Goal: Transaction & Acquisition: Book appointment/travel/reservation

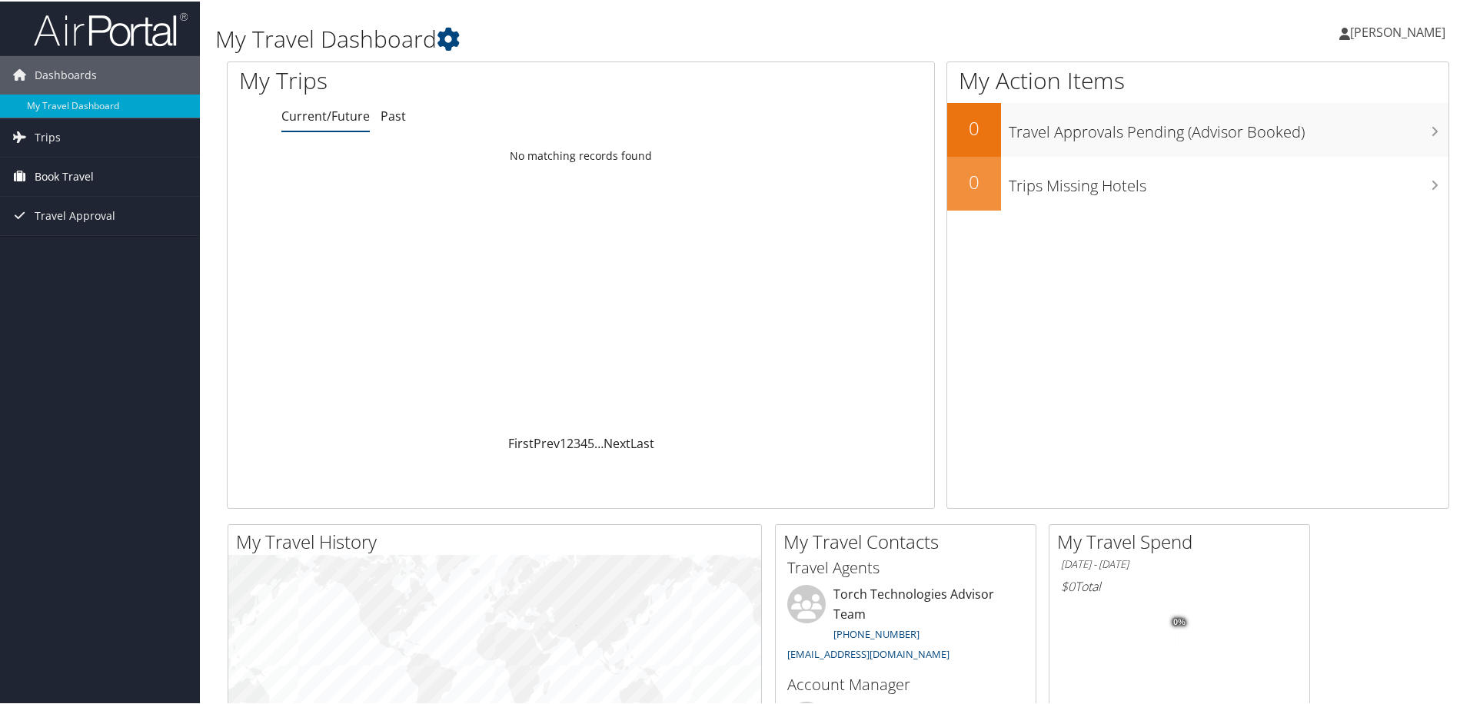
click at [68, 185] on span "Book Travel" at bounding box center [64, 175] width 59 height 38
click at [106, 209] on link "Agent Booking Request" at bounding box center [100, 205] width 200 height 23
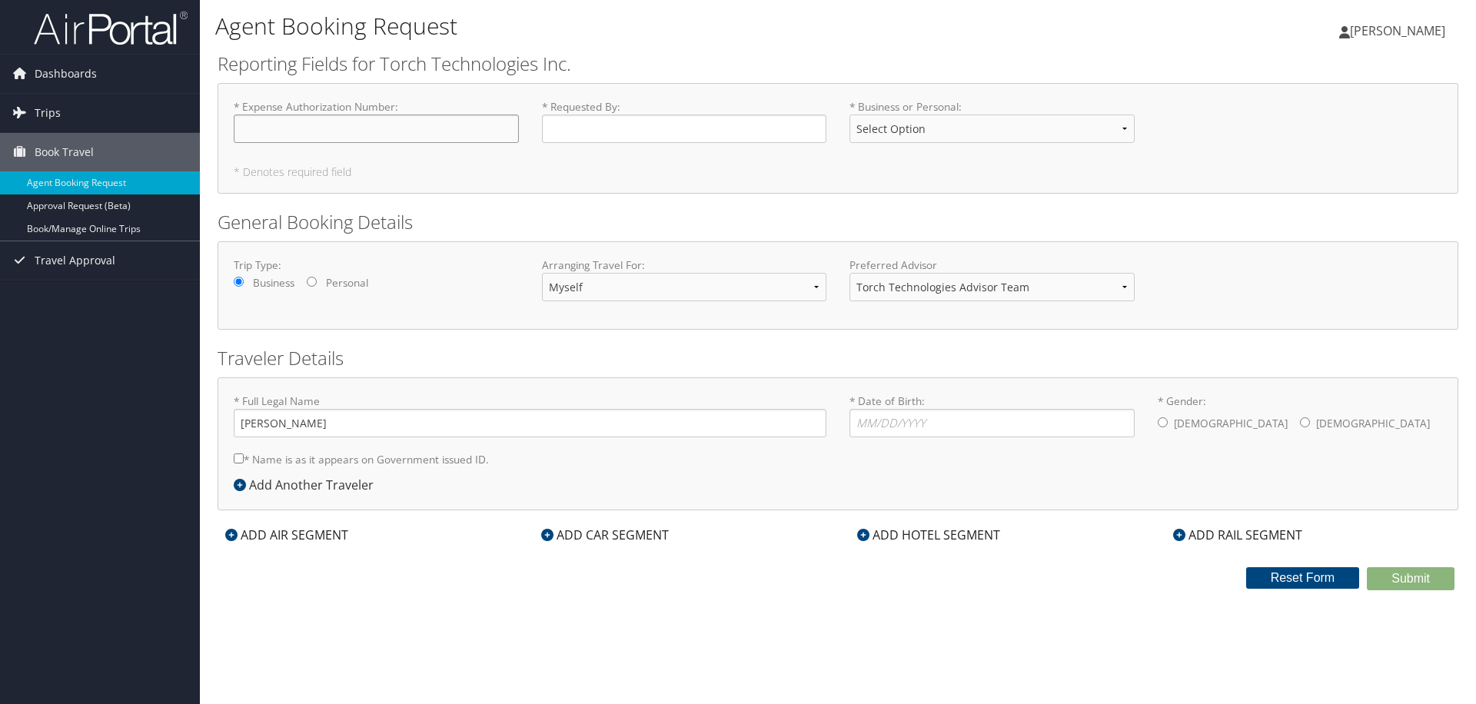
click at [407, 125] on input "* Expense Authorization Number : Required" at bounding box center [376, 129] width 285 height 28
drag, startPoint x: 383, startPoint y: 112, endPoint x: 387, endPoint y: 138, distance: 25.7
click at [382, 115] on label "* Expense Authorization Number : Required" at bounding box center [376, 121] width 285 height 44
click at [382, 115] on input "* Expense Authorization Number : Required" at bounding box center [376, 129] width 285 height 28
paste input "EA00027321"
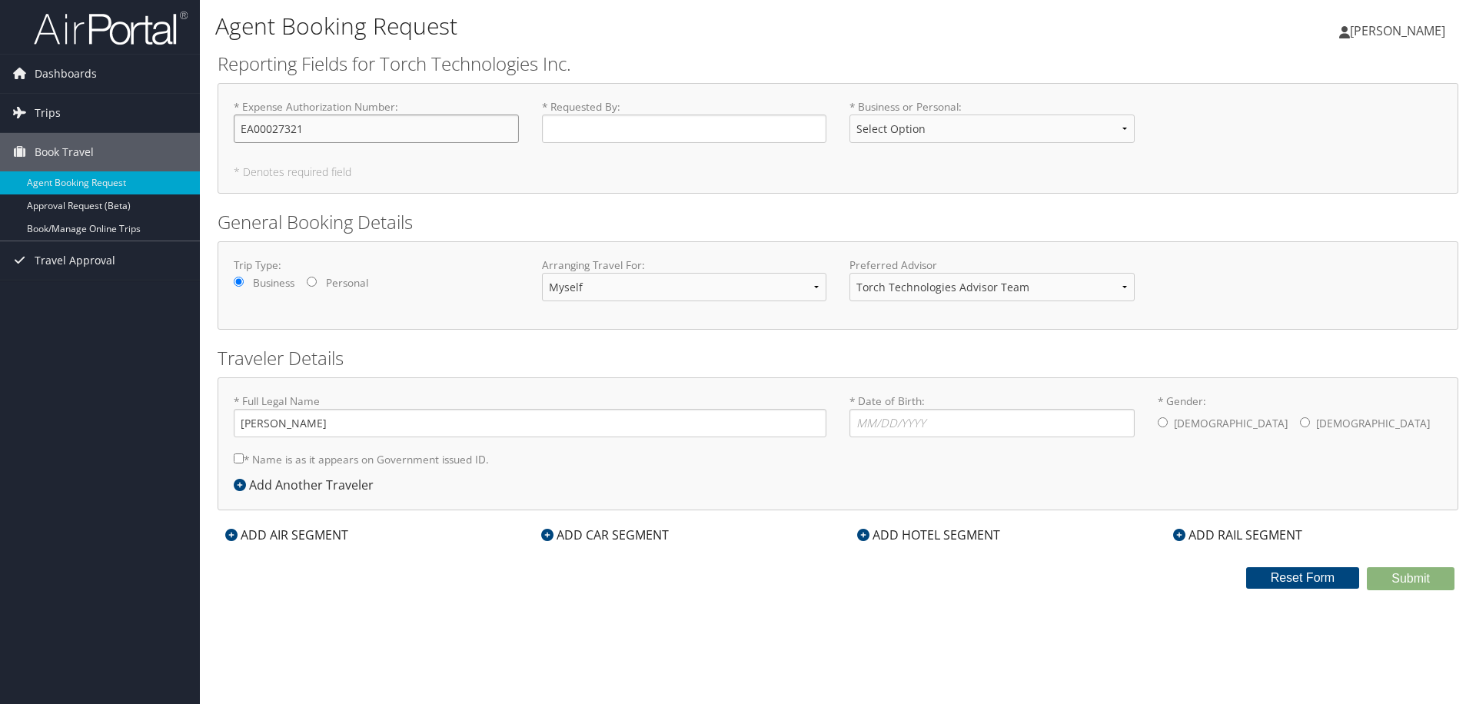
type input "EA00027321"
click at [586, 132] on input "* Requested By : Required" at bounding box center [684, 129] width 285 height 28
type input "S"
click at [906, 118] on select "Select Option Business Personal" at bounding box center [991, 129] width 285 height 28
select select "Business"
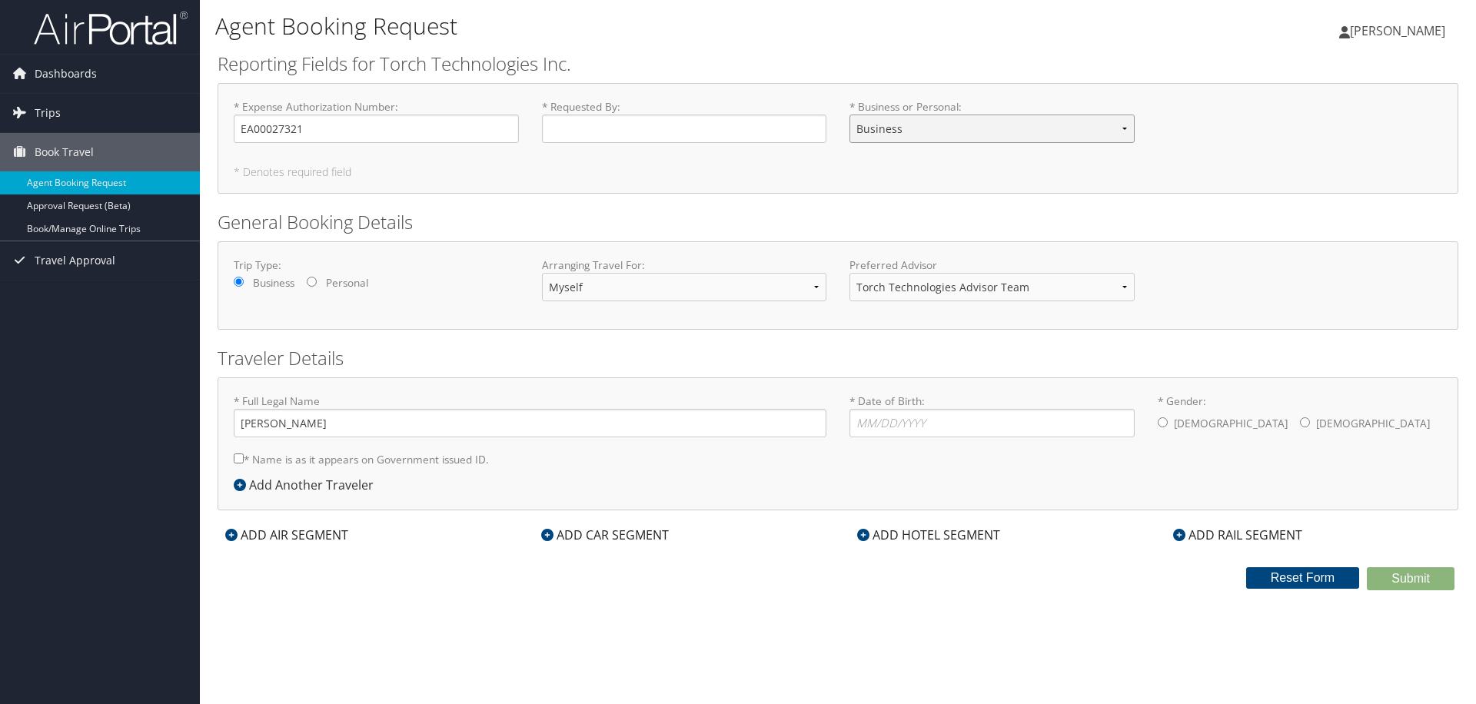
click at [849, 115] on select "Select Option Business Personal" at bounding box center [991, 129] width 285 height 28
click at [698, 121] on input "* Requested By : Required" at bounding box center [684, 129] width 285 height 28
type input "MDA Customer"
click at [1018, 294] on select "Torch Technologies Advisor Team" at bounding box center [991, 287] width 285 height 28
click at [769, 346] on h2 "Traveler Details" at bounding box center [838, 358] width 1241 height 26
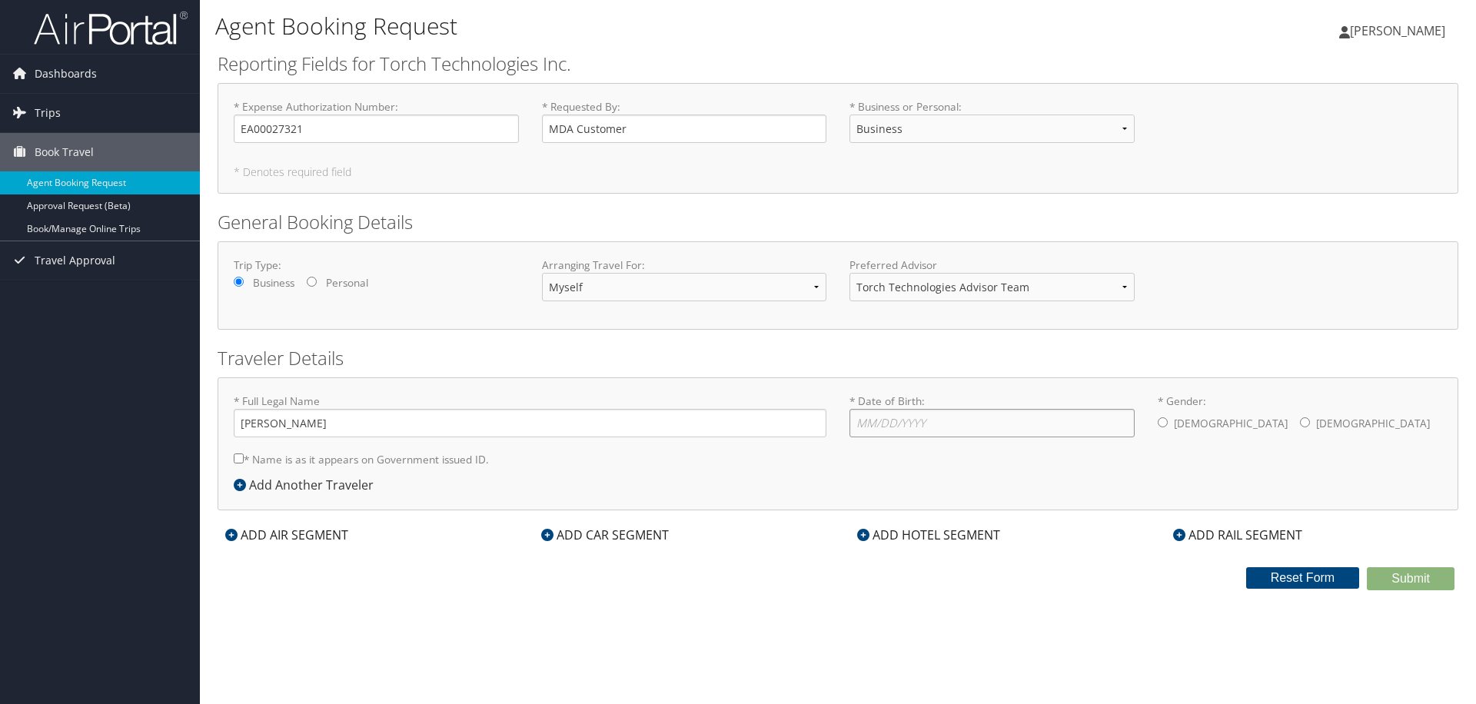
click at [958, 410] on input "* Date of Birth: Invalid Date" at bounding box center [991, 423] width 285 height 28
type input "07/01/1989"
click at [1167, 426] on input "* Gender: Male Female" at bounding box center [1163, 422] width 10 height 10
radio input "true"
click at [320, 455] on label "* Name is as it appears on Government issued ID." at bounding box center [361, 459] width 255 height 28
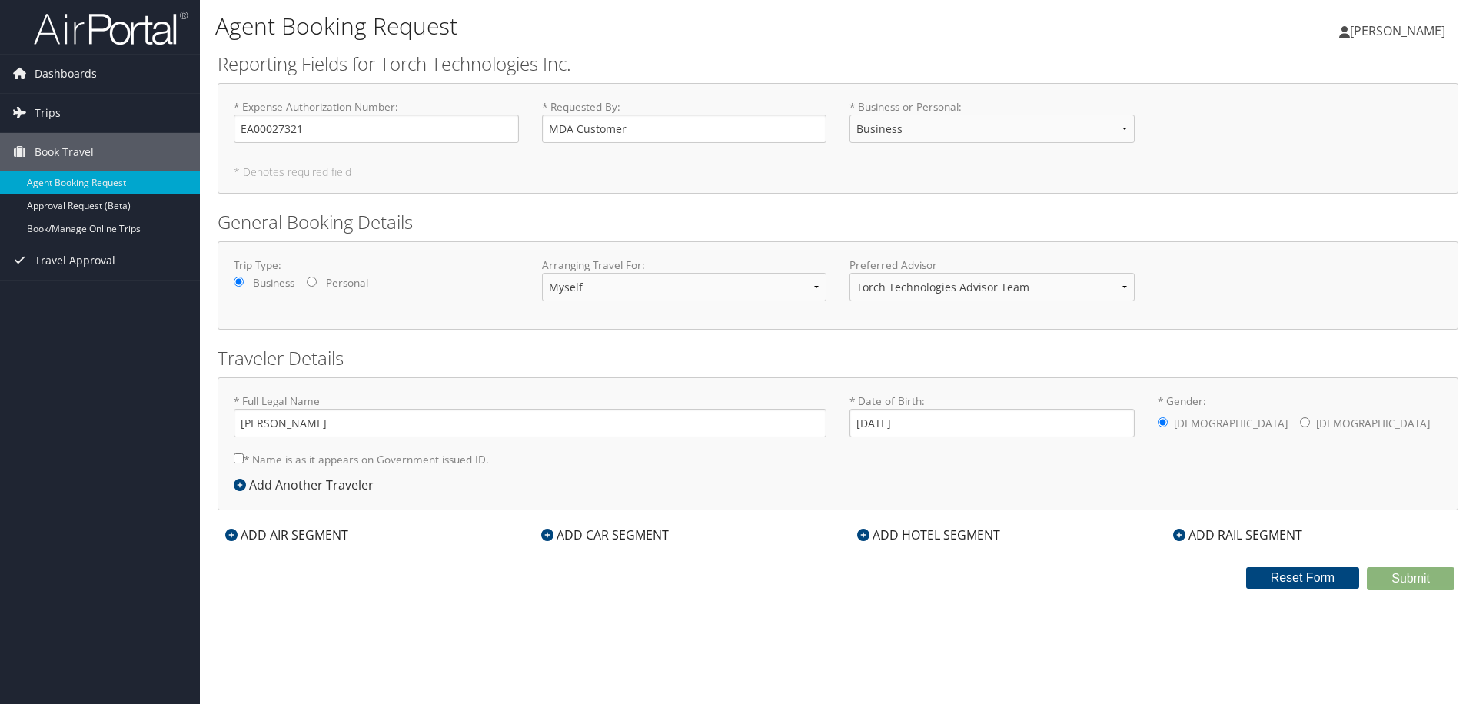
click at [244, 455] on input "* Name is as it appears on Government issued ID." at bounding box center [239, 458] width 10 height 10
checkbox input "true"
click at [316, 537] on div "ADD AIR SEGMENT" at bounding box center [287, 535] width 138 height 18
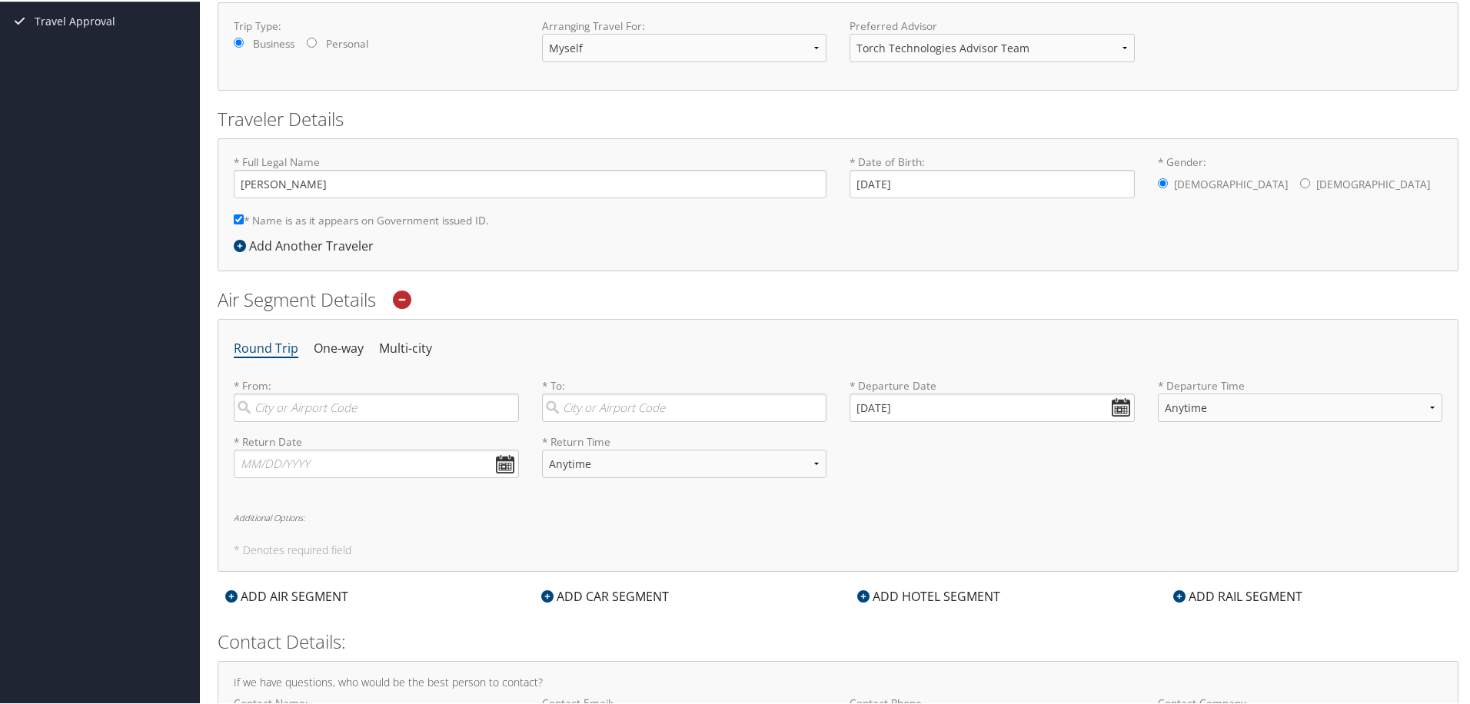
scroll to position [307, 0]
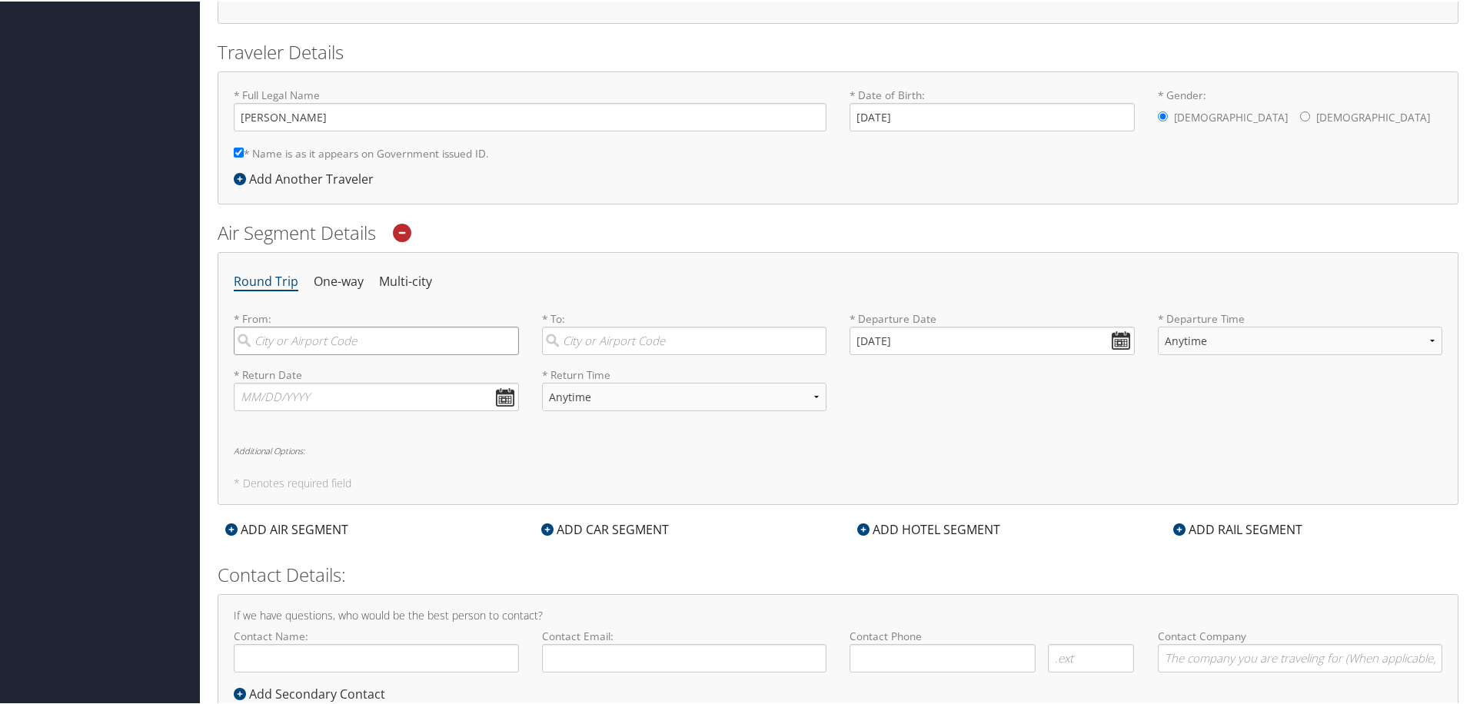
click at [305, 331] on input "search" at bounding box center [376, 339] width 285 height 28
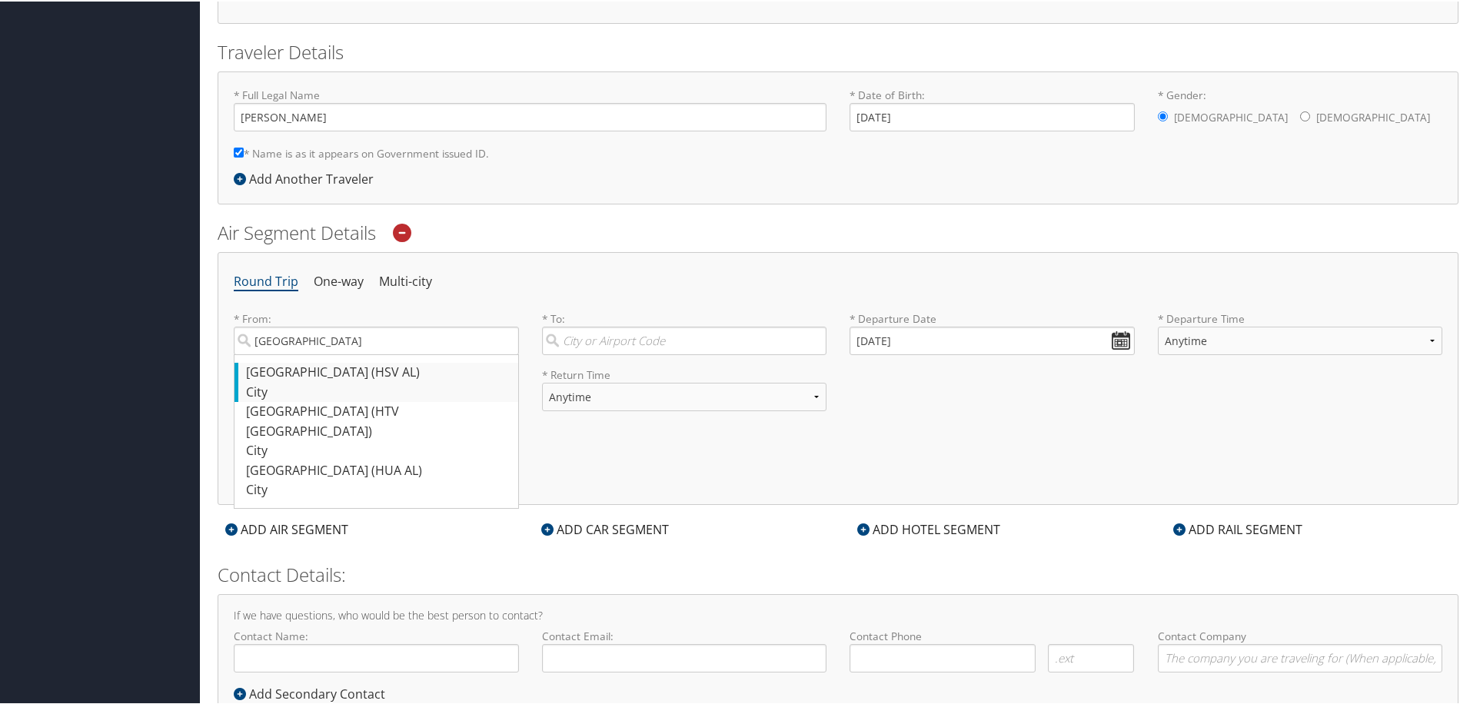
click at [368, 364] on div "Huntsville (HSV AL)" at bounding box center [378, 371] width 264 height 20
click at [368, 354] on input "Huntsville" at bounding box center [376, 339] width 285 height 28
type input "Huntsville (HSV AL)"
click at [646, 341] on input "search" at bounding box center [684, 339] width 285 height 28
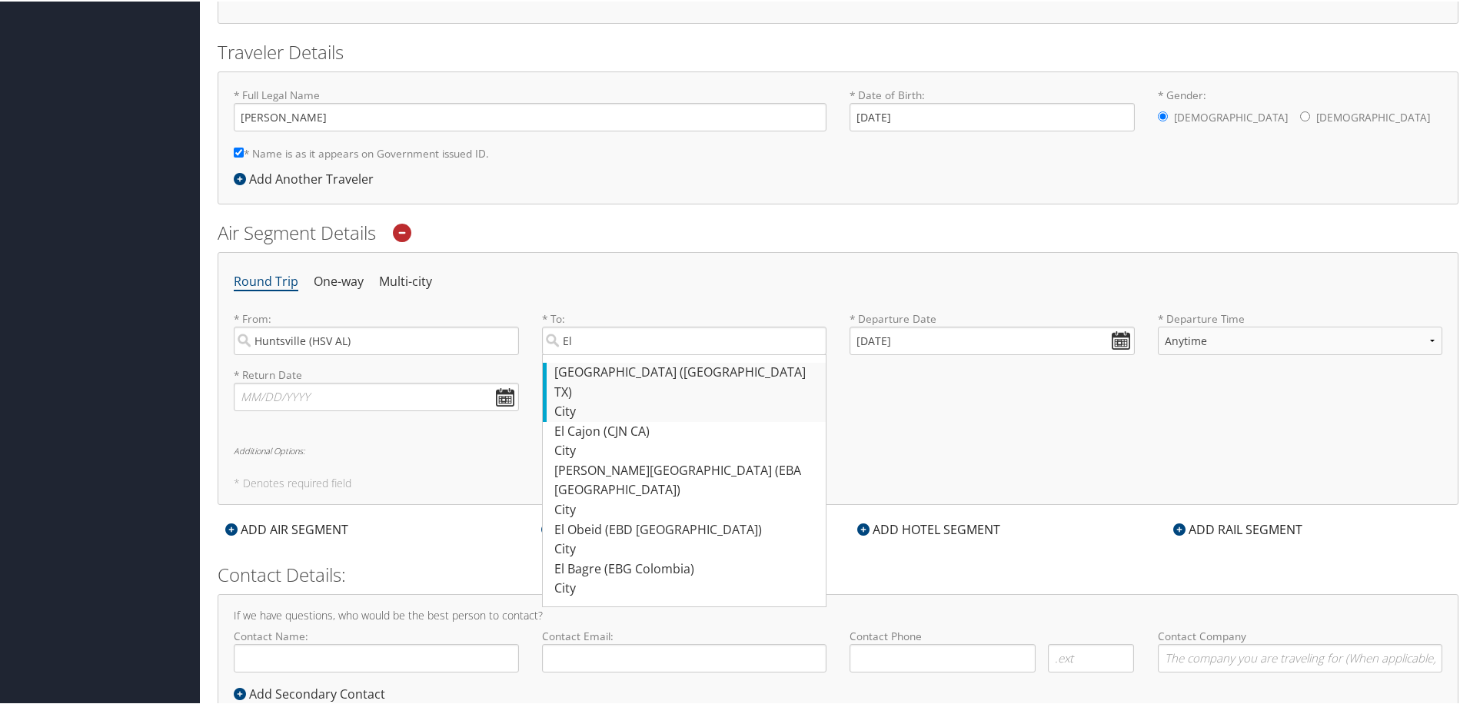
click at [662, 379] on div "El Paso (BIF TX)" at bounding box center [686, 380] width 264 height 39
click at [662, 354] on input "El" at bounding box center [684, 339] width 285 height 28
type input "El Paso (BIF TX)"
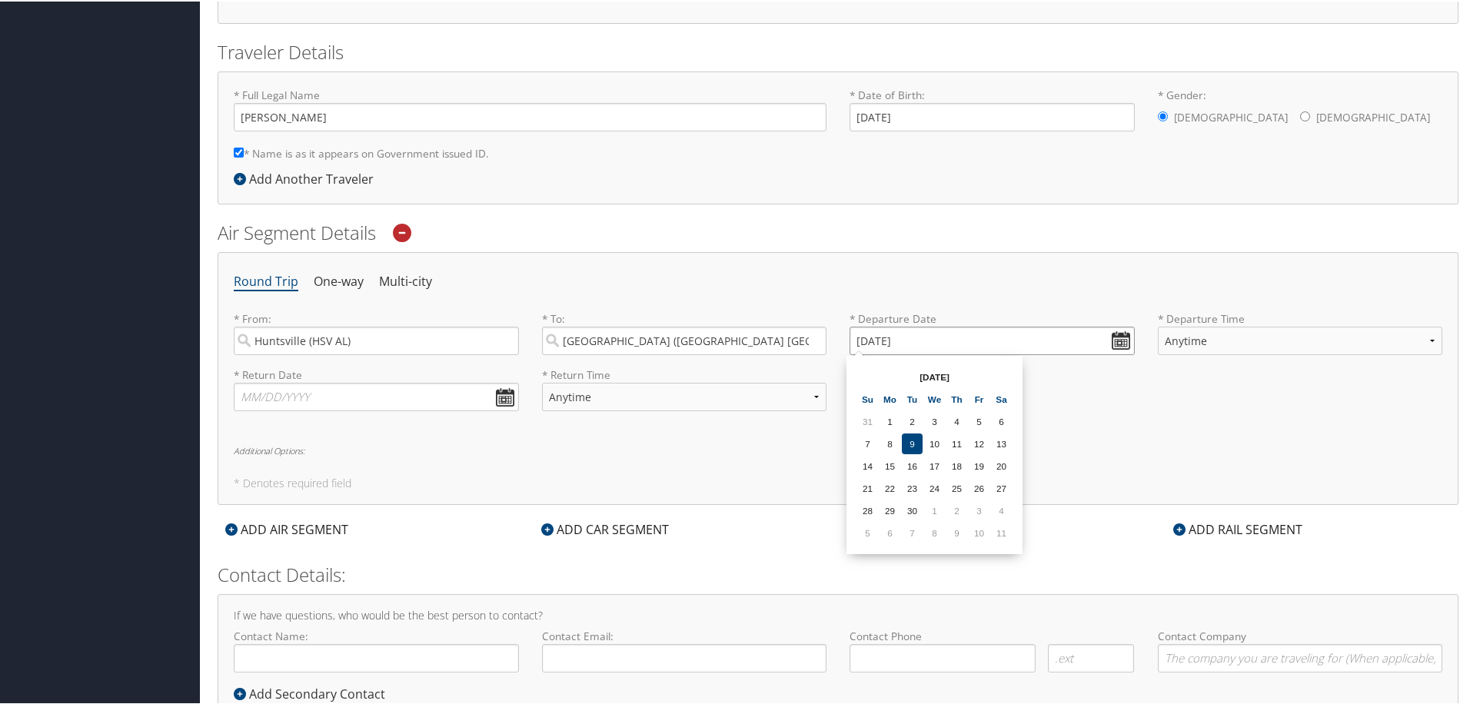
click at [987, 340] on input "09/09/2025" at bounding box center [991, 339] width 285 height 28
click at [866, 464] on td "14" at bounding box center [867, 464] width 21 height 21
type input "09/14/2025"
click at [1220, 340] on select "Anytime Early Morning (5AM-7AM) Morning (7AM-12PM) Afternoon (12PM-5PM) Evening…" at bounding box center [1300, 339] width 285 height 28
select select "5:00 PM"
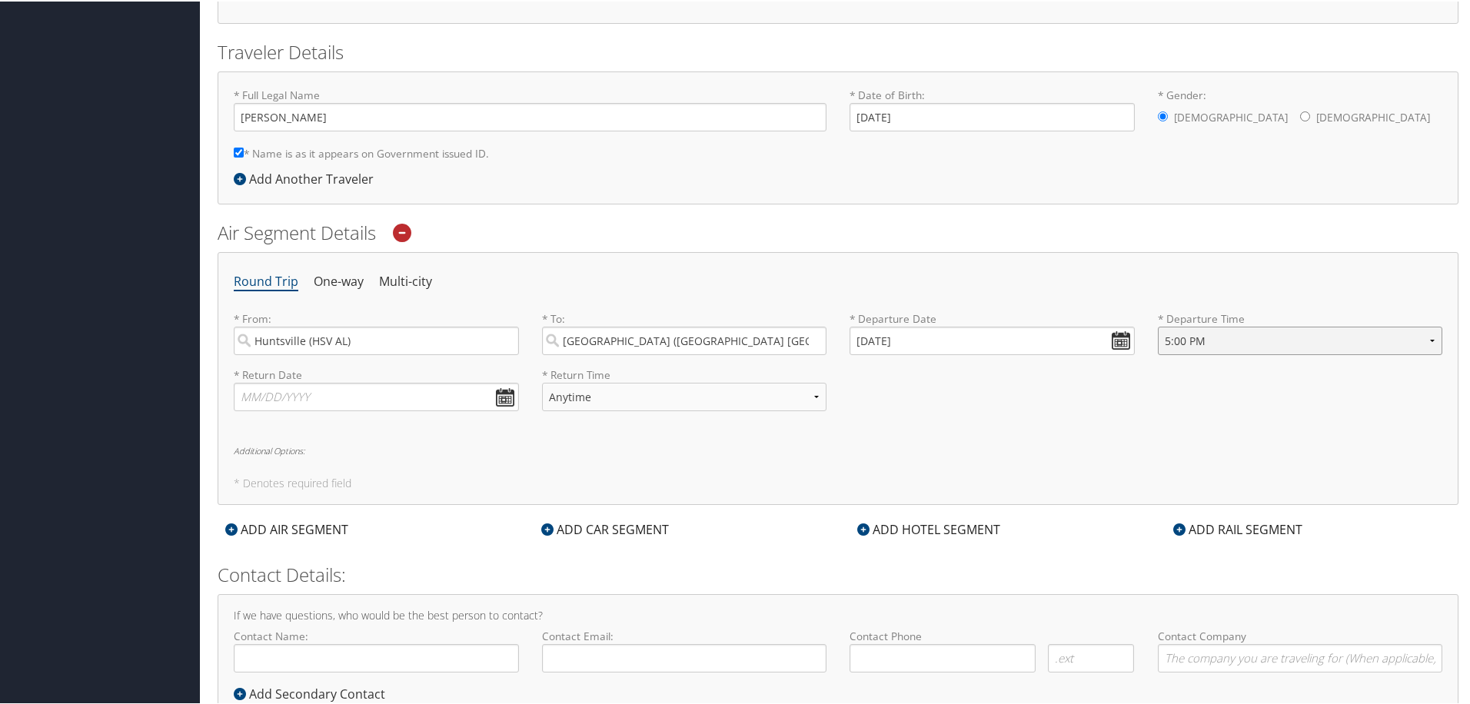
click at [1158, 325] on select "Anytime Early Morning (5AM-7AM) Morning (7AM-12PM) Afternoon (12PM-5PM) Evening…" at bounding box center [1300, 339] width 285 height 28
drag, startPoint x: 1048, startPoint y: 433, endPoint x: 895, endPoint y: 433, distance: 153.0
click at [1045, 433] on div "Round Trip One-way Multi-city * From: Huntsville (HSV AL) Required * To: El Pas…" at bounding box center [838, 377] width 1241 height 253
click at [366, 394] on input "text" at bounding box center [376, 395] width 285 height 28
click at [385, 540] on td "27" at bounding box center [388, 543] width 21 height 21
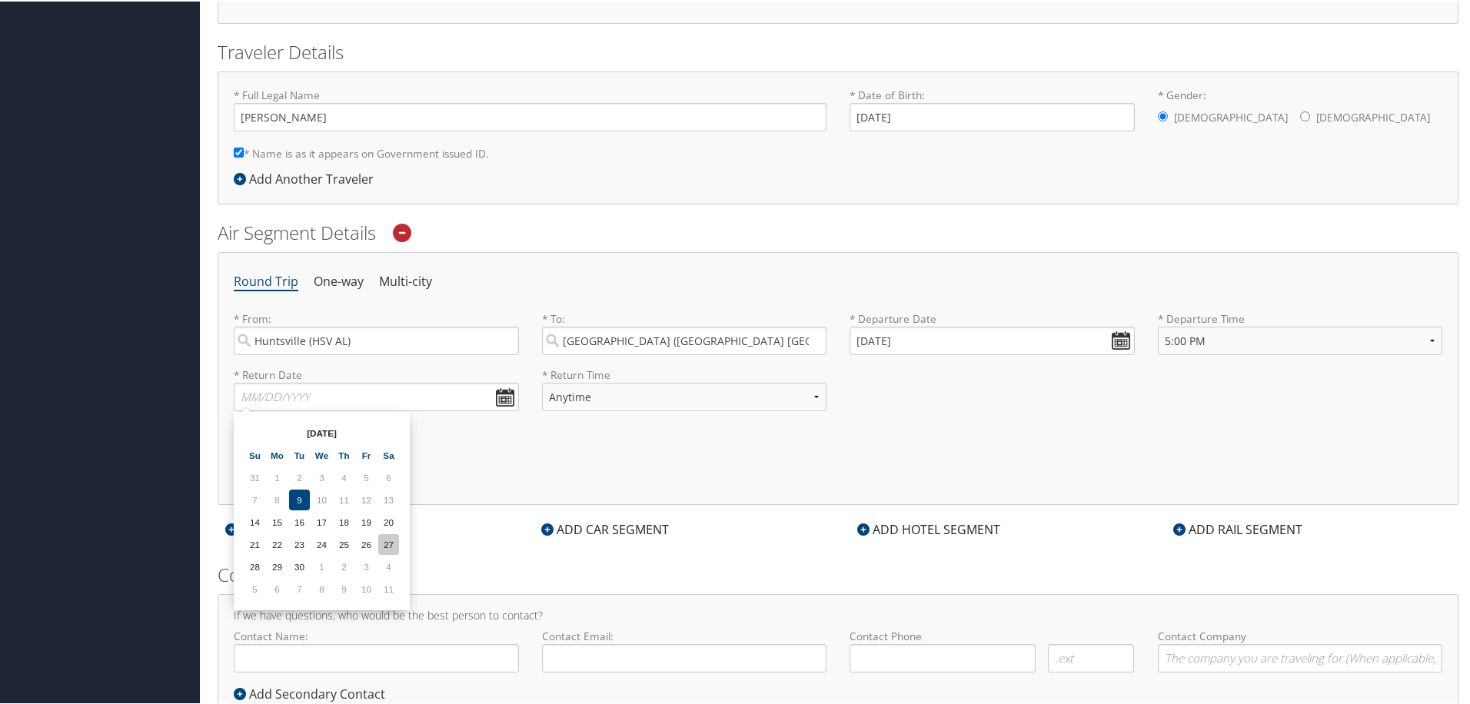
type input "09/27/2025"
click at [634, 395] on select "Anytime Early Morning (5AM-7AM) Morning (7AM-12PM) Afternoon (12PM-5PM) Evening…" at bounding box center [684, 395] width 285 height 28
click at [692, 431] on div "Round Trip One-way Multi-city * From: Huntsville (HSV AL) Required * To: El Pas…" at bounding box center [838, 377] width 1241 height 253
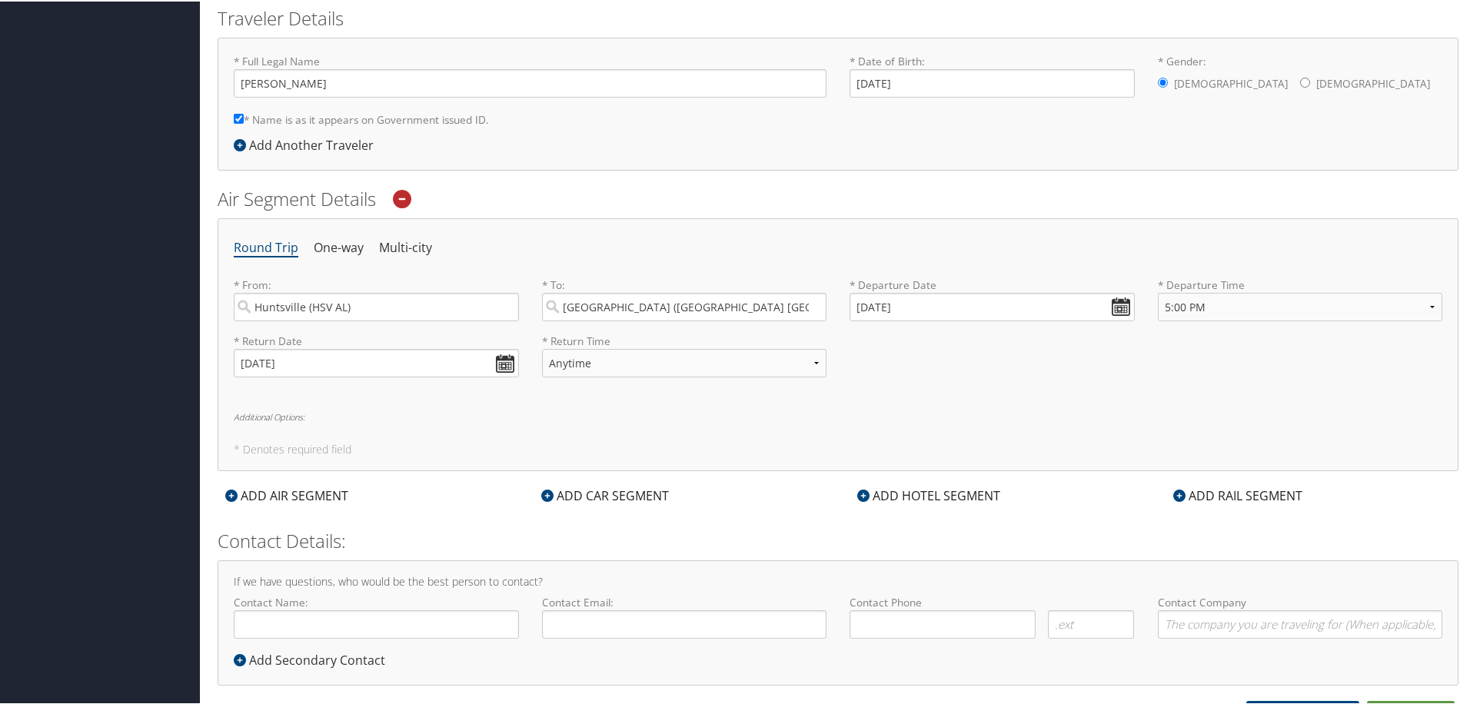
scroll to position [360, 0]
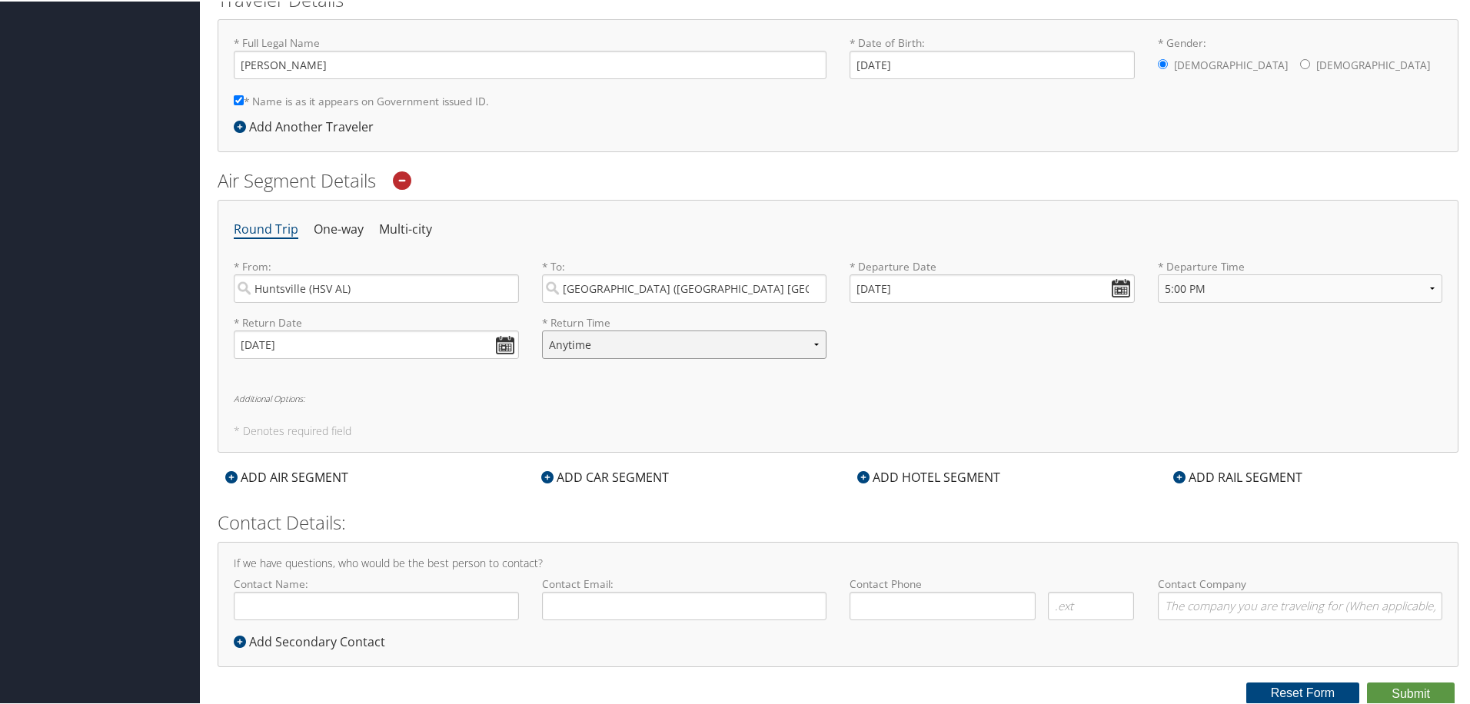
click at [672, 338] on select "Anytime Early Morning (5AM-7AM) Morning (7AM-12PM) Afternoon (12PM-5PM) Evening…" at bounding box center [684, 343] width 285 height 28
select select "5:00 PM"
click at [542, 329] on select "Anytime Early Morning (5AM-7AM) Morning (7AM-12PM) Afternoon (12PM-5PM) Evening…" at bounding box center [684, 343] width 285 height 28
click at [644, 407] on div "Round Trip One-way Multi-city * From: Huntsville (HSV AL) Required * To: El Pas…" at bounding box center [838, 324] width 1241 height 253
click at [553, 475] on div "ADD CAR SEGMENT" at bounding box center [604, 476] width 143 height 18
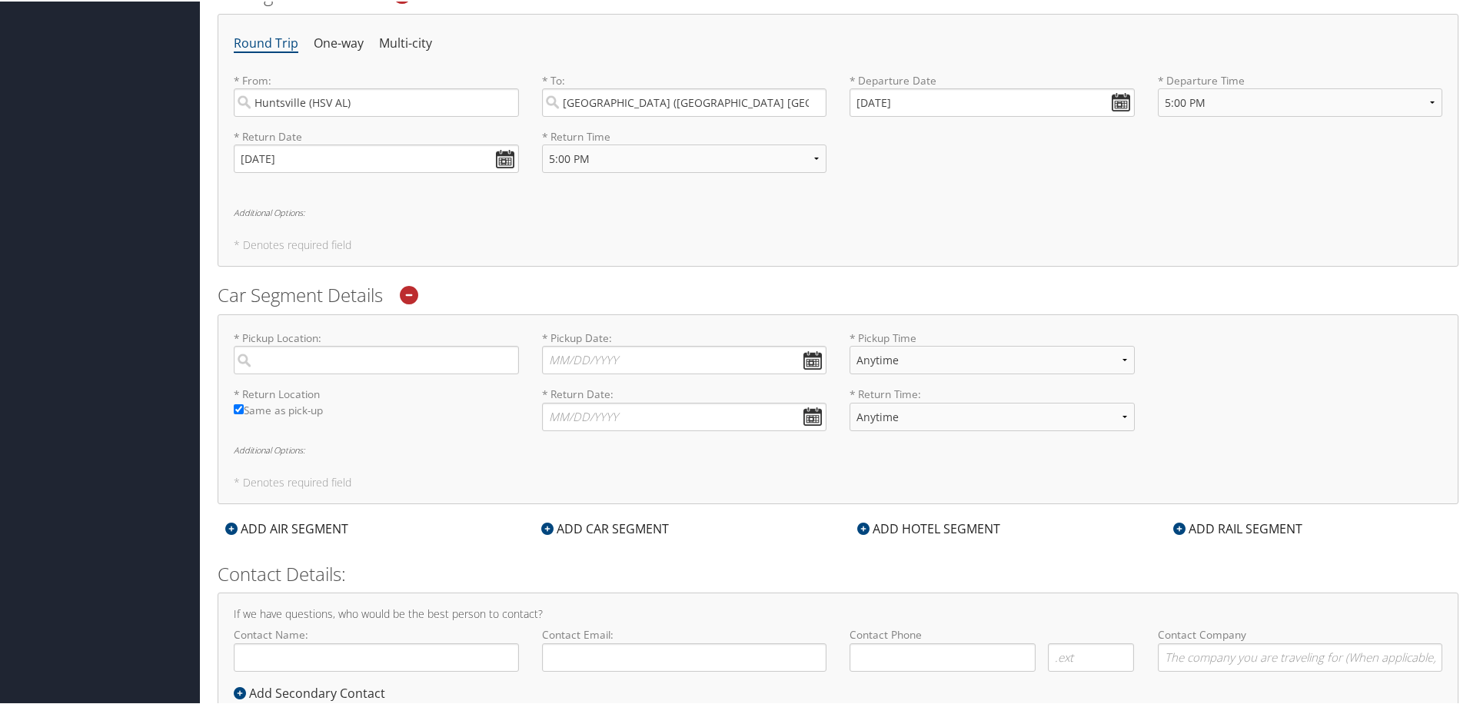
scroll to position [597, 0]
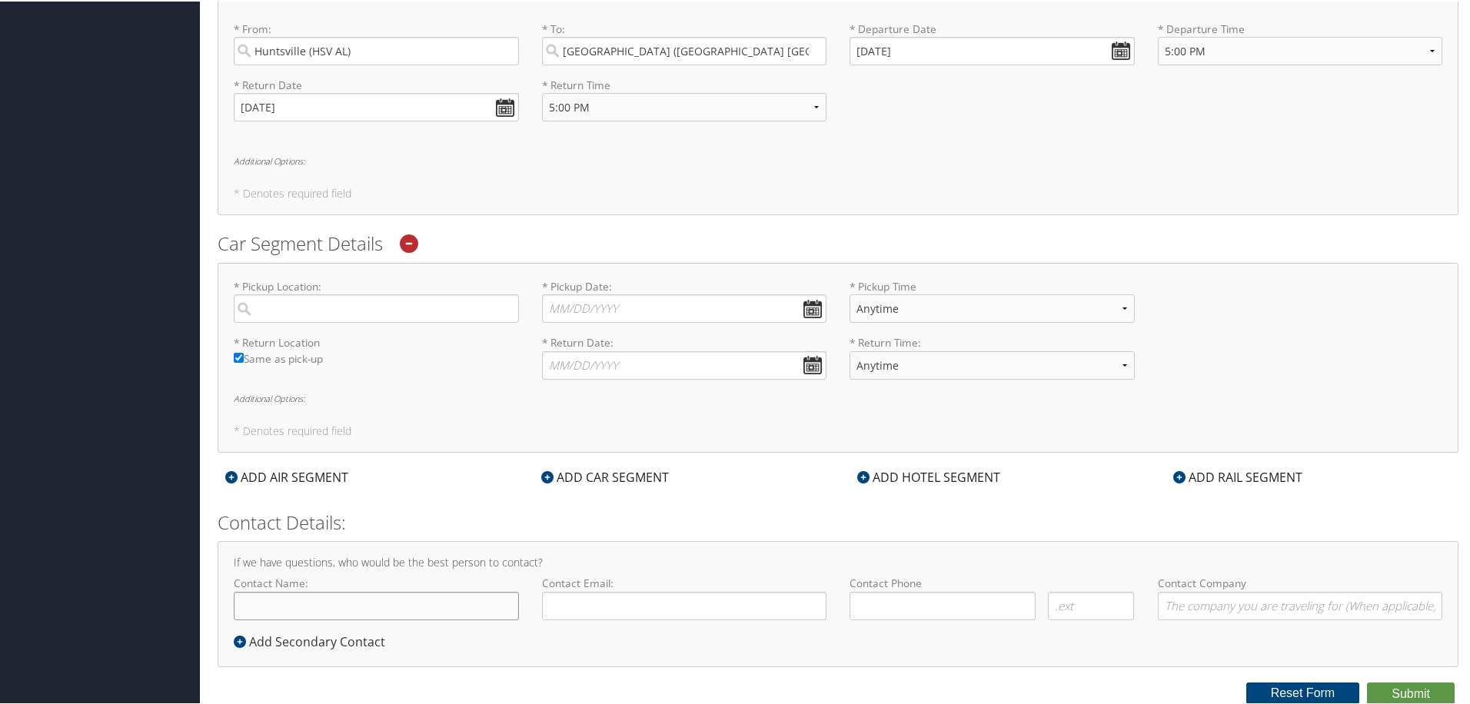
click at [379, 607] on input "Contact Name:" at bounding box center [376, 604] width 285 height 28
type input "[PERSON_NAME]"
type input "sdoud@torchtechnologies.com"
type input "(256) 606-7861"
click at [272, 640] on div "Add Secondary Contact" at bounding box center [313, 640] width 159 height 18
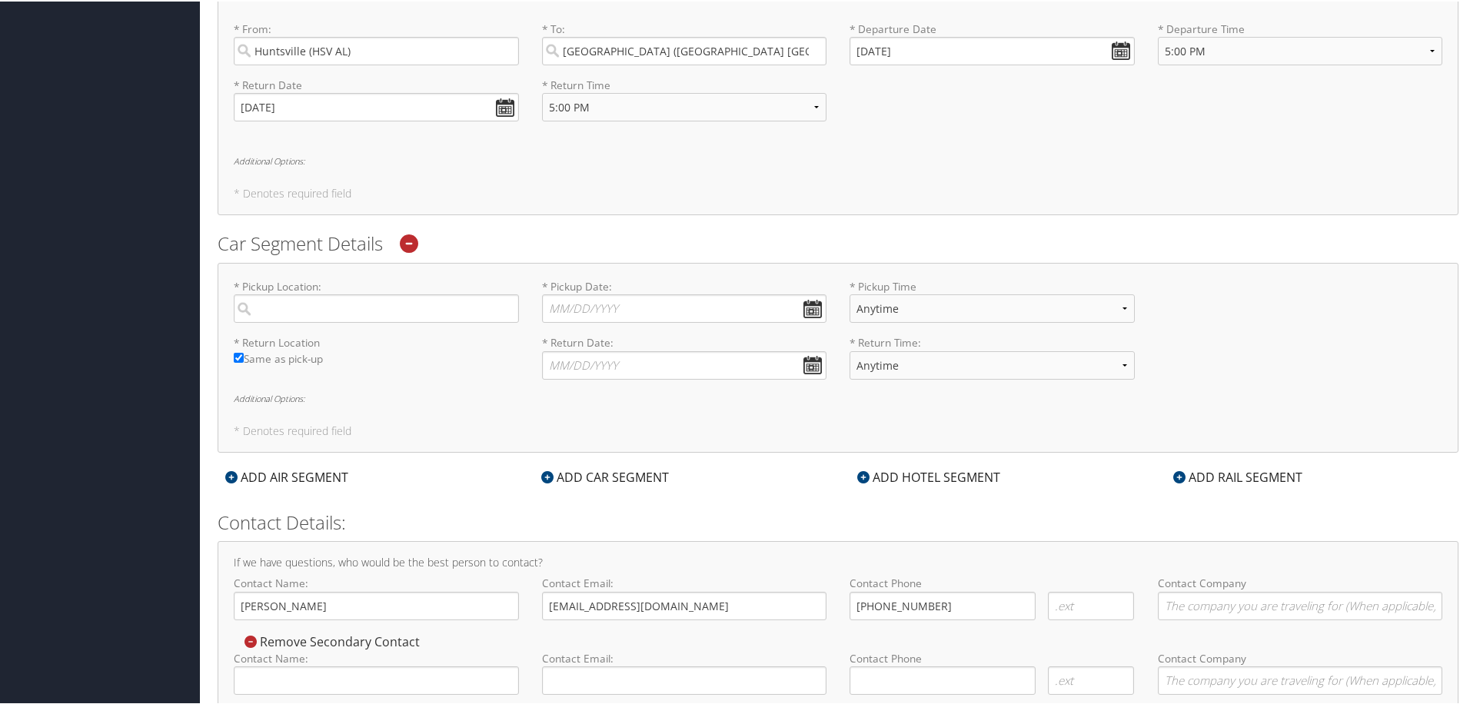
scroll to position [653, 0]
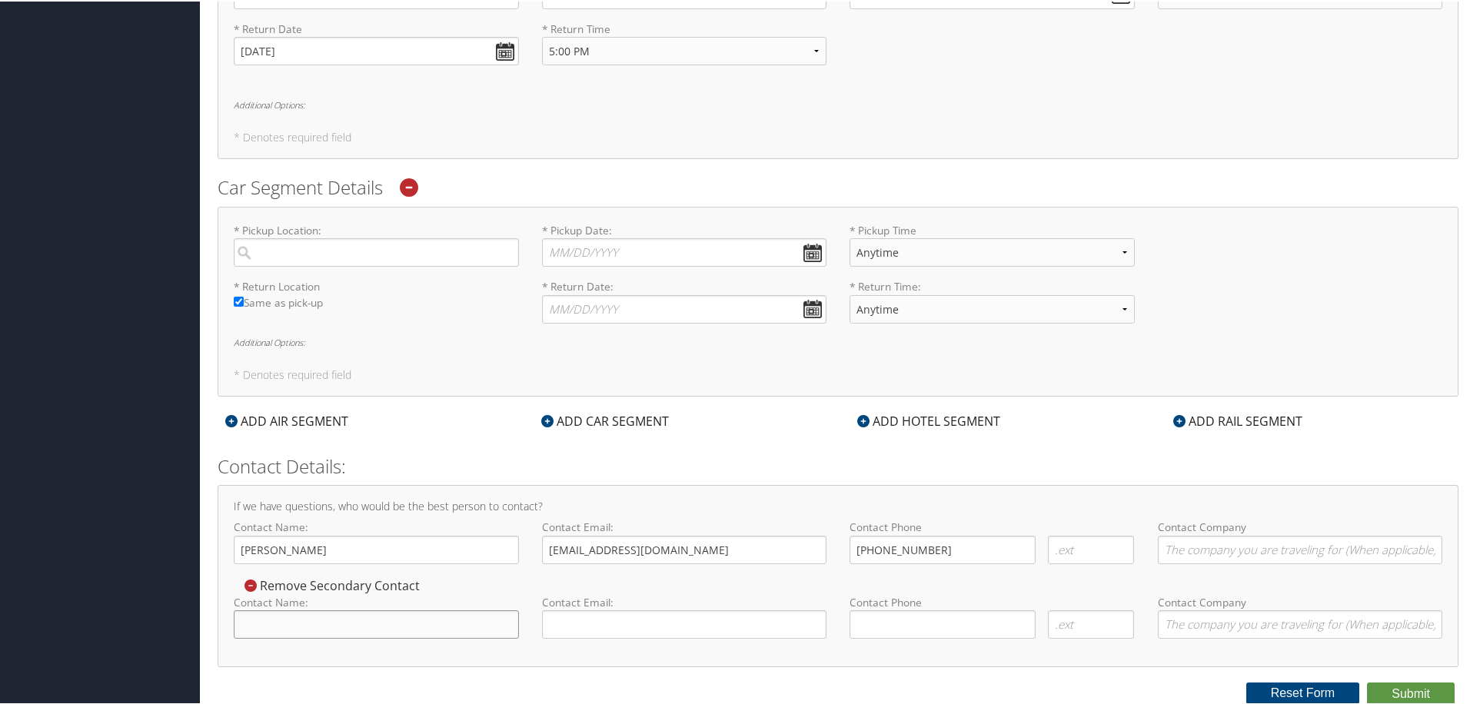
click at [425, 615] on input "Contact Name:" at bounding box center [376, 623] width 285 height 28
drag, startPoint x: 387, startPoint y: 552, endPoint x: 218, endPoint y: 547, distance: 169.2
click at [218, 547] on div "If we have questions, who would be the best person to contact? Contact Name: St…" at bounding box center [838, 574] width 1241 height 182
click at [290, 616] on input "Contact Name:" at bounding box center [376, 623] width 285 height 28
paste input "[PERSON_NAME]"
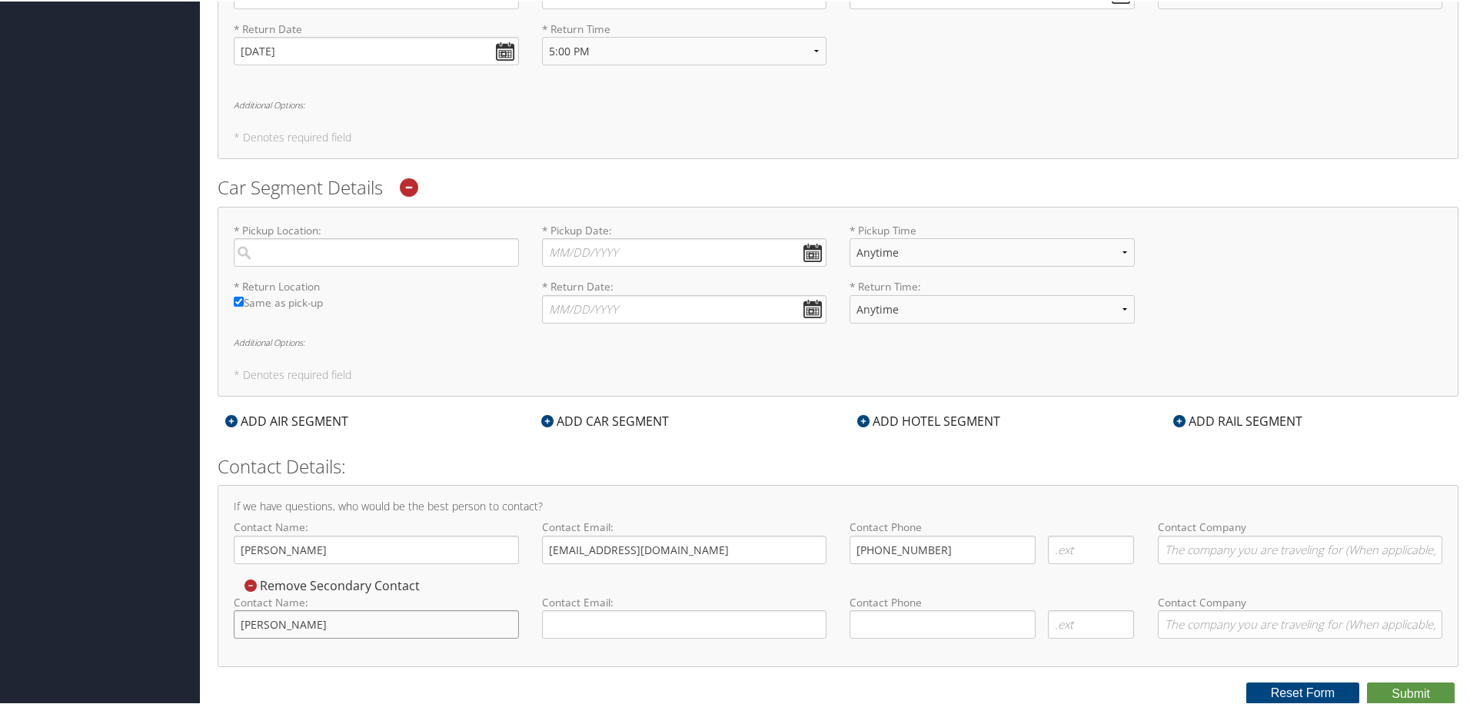
type input "[PERSON_NAME]"
click at [969, 624] on input "( ) -" at bounding box center [942, 623] width 186 height 28
type input "(256) 842-1833"
click at [958, 447] on form "Reporting Fields for Torch Technologies Inc. * Expense Authorization Number : E…" at bounding box center [838, 50] width 1241 height 1307
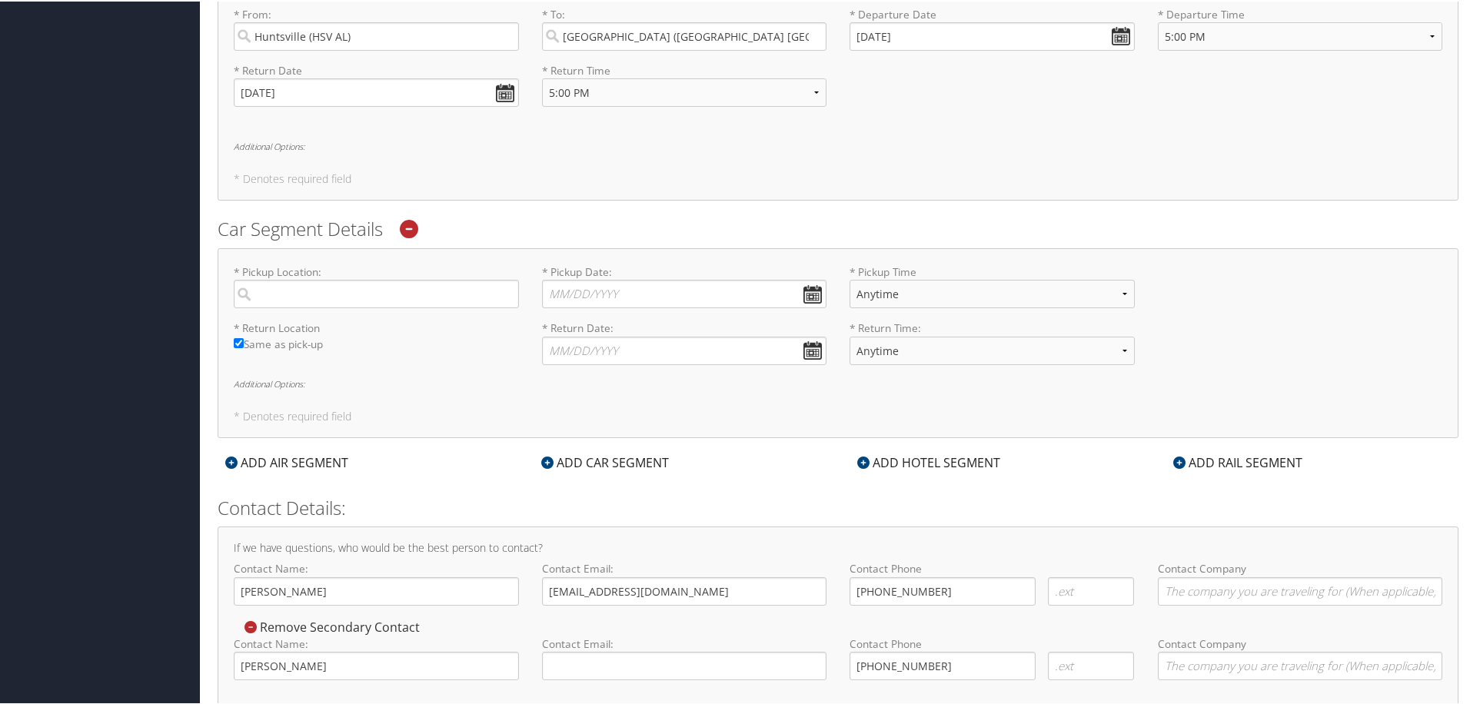
scroll to position [576, 0]
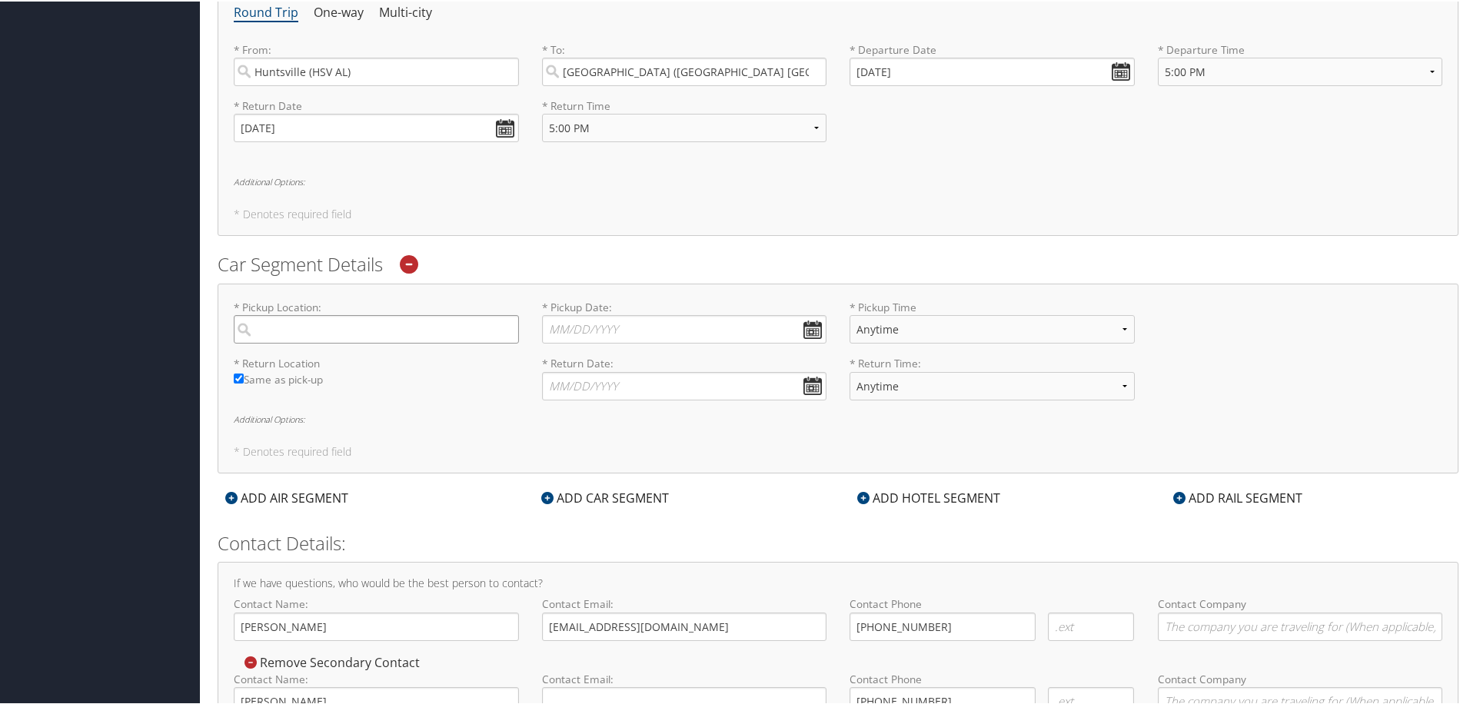
click at [344, 331] on input "search" at bounding box center [376, 328] width 285 height 28
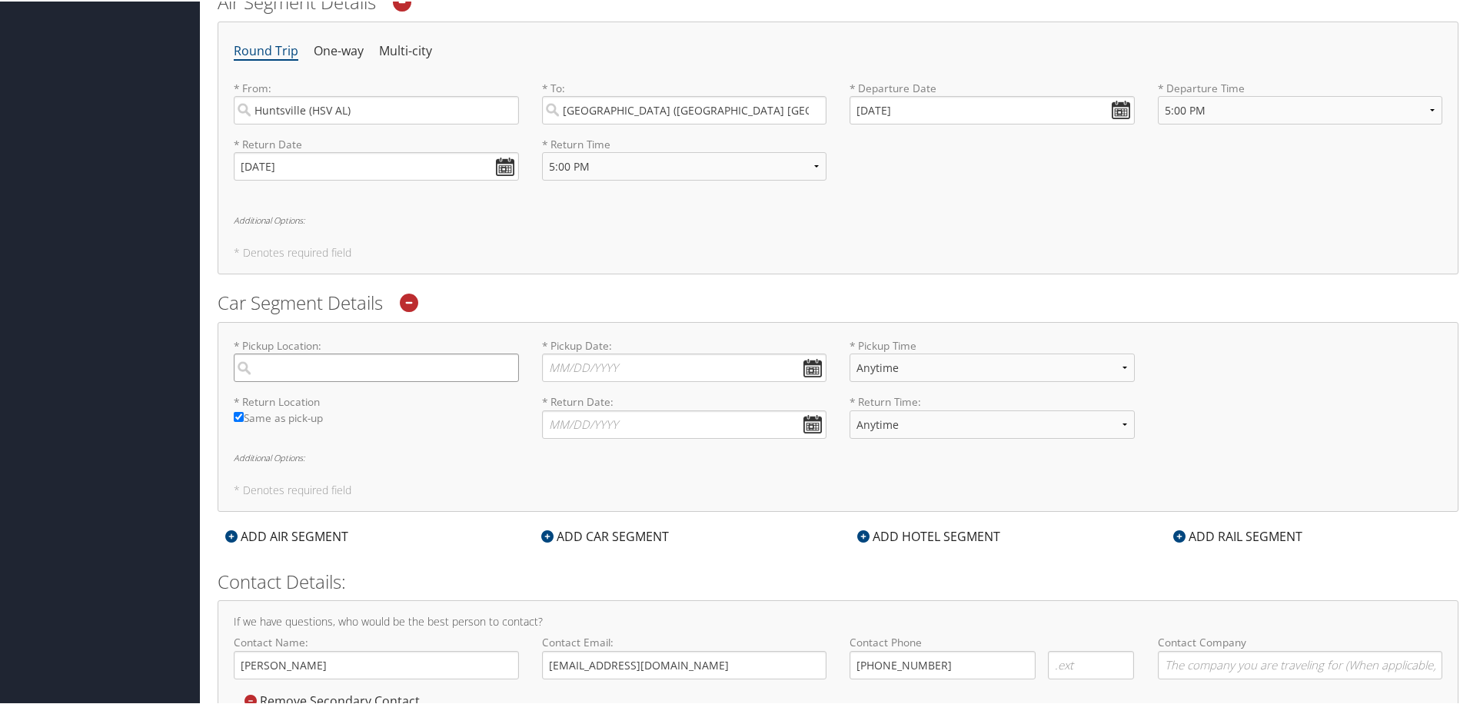
scroll to position [500, 0]
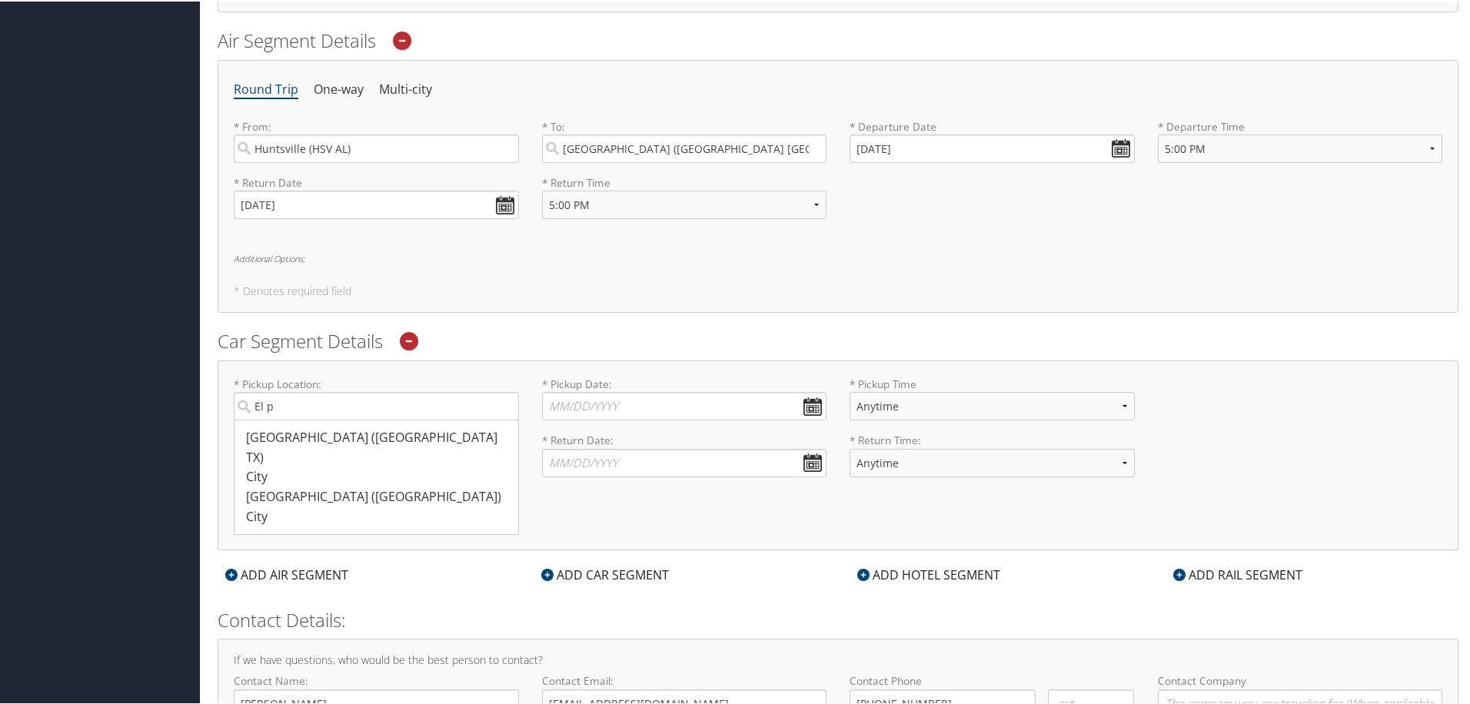
click at [360, 429] on div "El Paso (BIF TX)" at bounding box center [378, 446] width 264 height 39
click at [360, 419] on input "El p" at bounding box center [376, 404] width 285 height 28
type input "El Paso"
click at [713, 407] on input "* Pickup Date: Dates must be valid" at bounding box center [684, 404] width 285 height 28
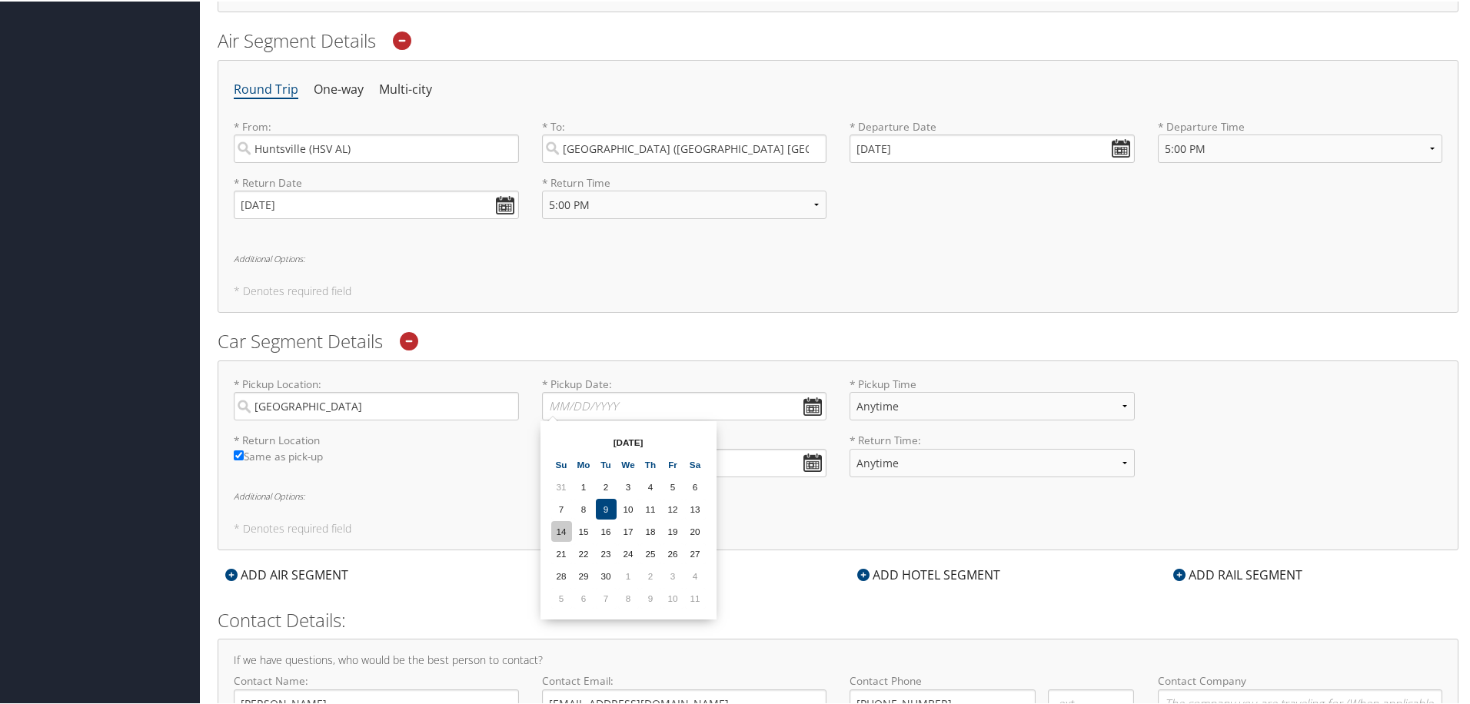
click at [553, 530] on td "14" at bounding box center [561, 530] width 21 height 21
type input "09/14/2025"
click at [960, 393] on select "Anytime 12:00 AM 1:00 AM 2:00 AM 3:00 AM 4:00 AM 5:00 AM 6:00 AM 7:00 AM 8:00 A…" at bounding box center [991, 404] width 285 height 28
select select "7:00 PM"
click at [849, 390] on select "Anytime 12:00 AM 1:00 AM 2:00 AM 3:00 AM 4:00 AM 5:00 AM 6:00 AM 7:00 AM 8:00 A…" at bounding box center [991, 404] width 285 height 28
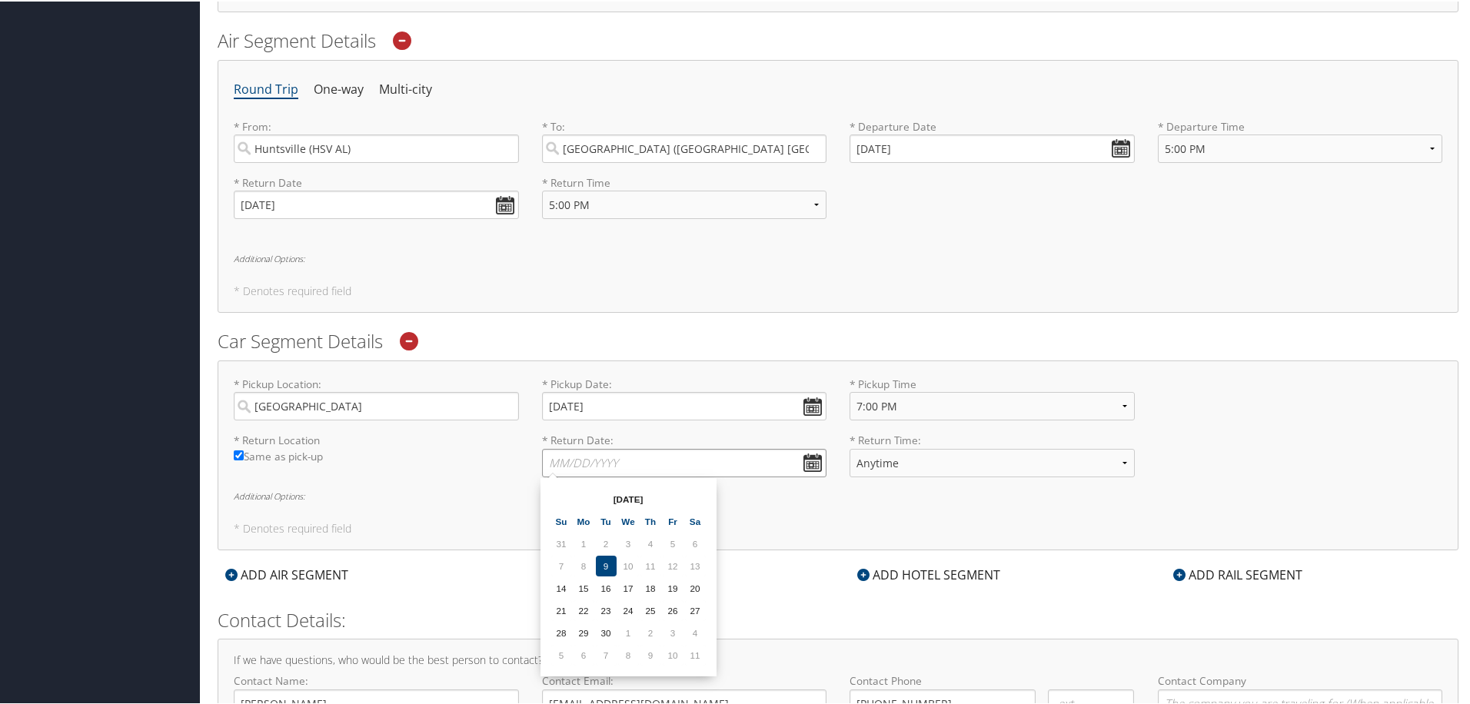
click at [713, 463] on input "* Return Date: Dates must be valid" at bounding box center [684, 461] width 285 height 28
click at [694, 607] on td "27" at bounding box center [695, 609] width 21 height 21
type input "09/27/2025"
click at [922, 462] on select "Anytime 12:00 AM 1:00 AM 2:00 AM 3:00 AM 4:00 AM 5:00 AM 6:00 AM 7:00 AM 8:00 A…" at bounding box center [991, 461] width 285 height 28
select select "5:00 PM"
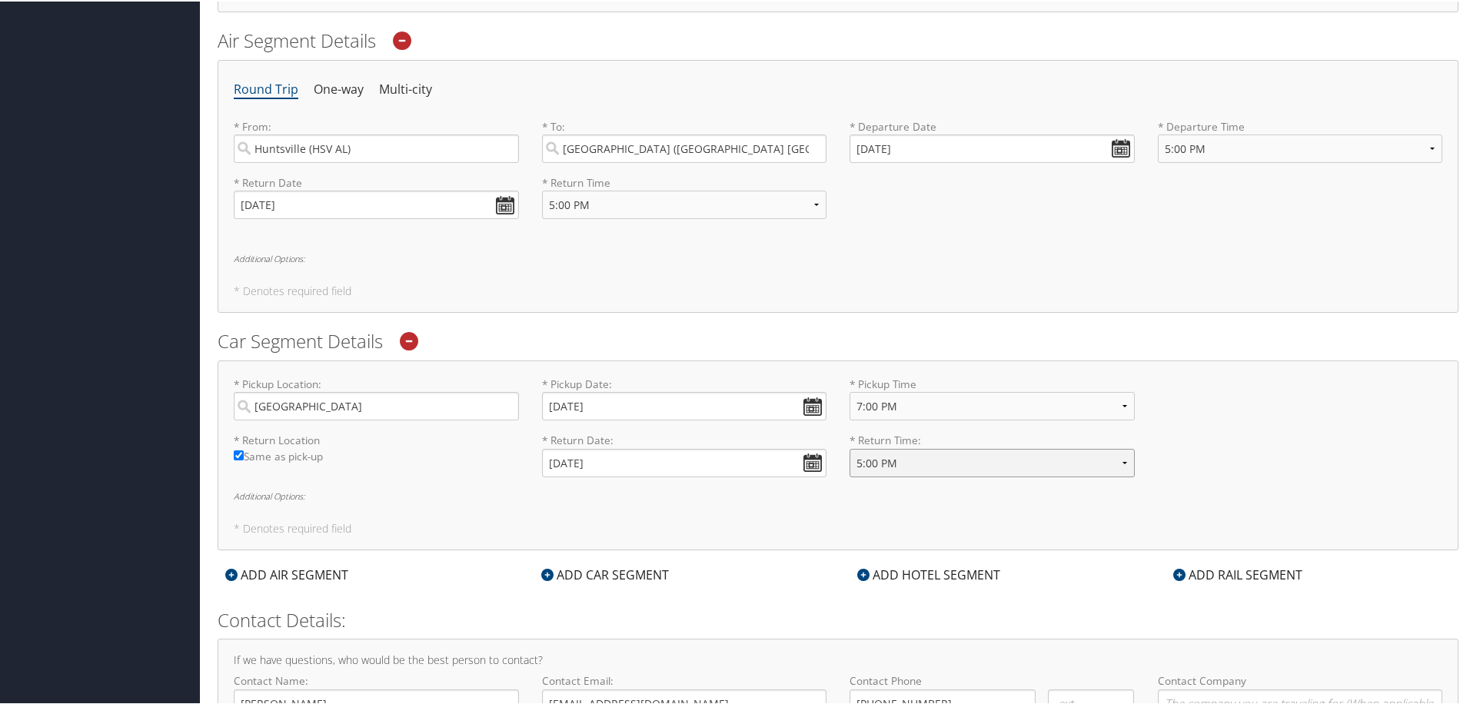
click at [849, 447] on select "Anytime 12:00 AM 1:00 AM 2:00 AM 3:00 AM 4:00 AM 5:00 AM 6:00 AM 7:00 AM 8:00 A…" at bounding box center [991, 461] width 285 height 28
click at [865, 517] on div "* Pickup Location: El Paso Required * Pickup Date: 09/14/2025 Dates must be val…" at bounding box center [838, 454] width 1241 height 190
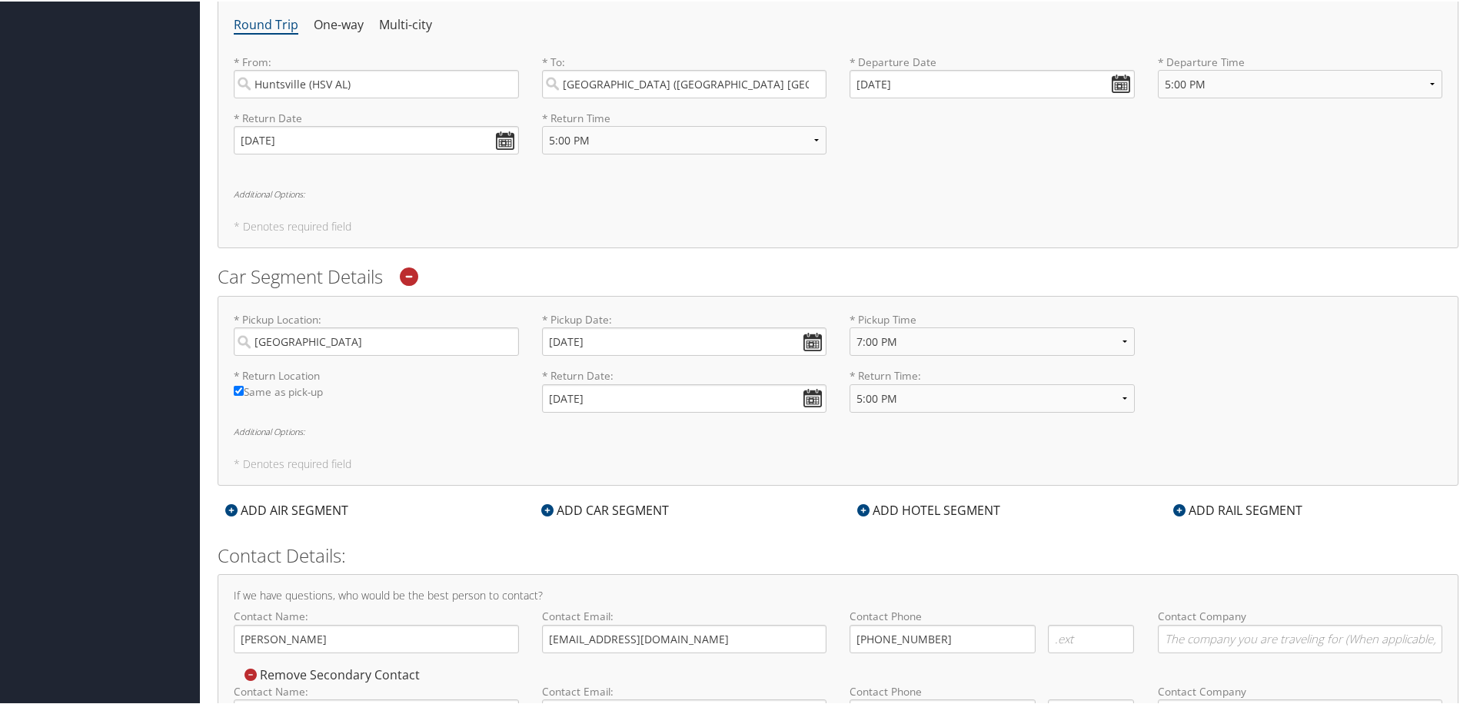
scroll to position [653, 0]
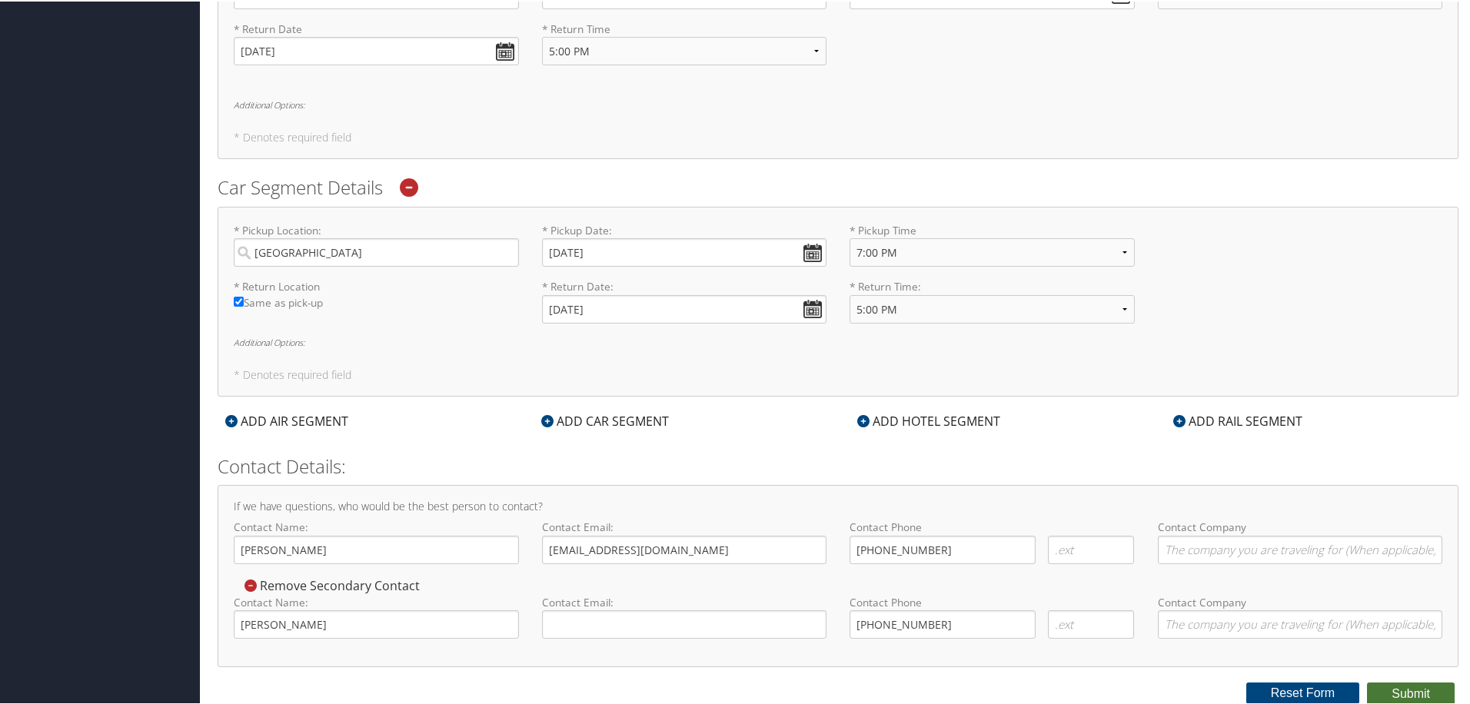
click at [1412, 696] on button "Submit" at bounding box center [1411, 692] width 88 height 23
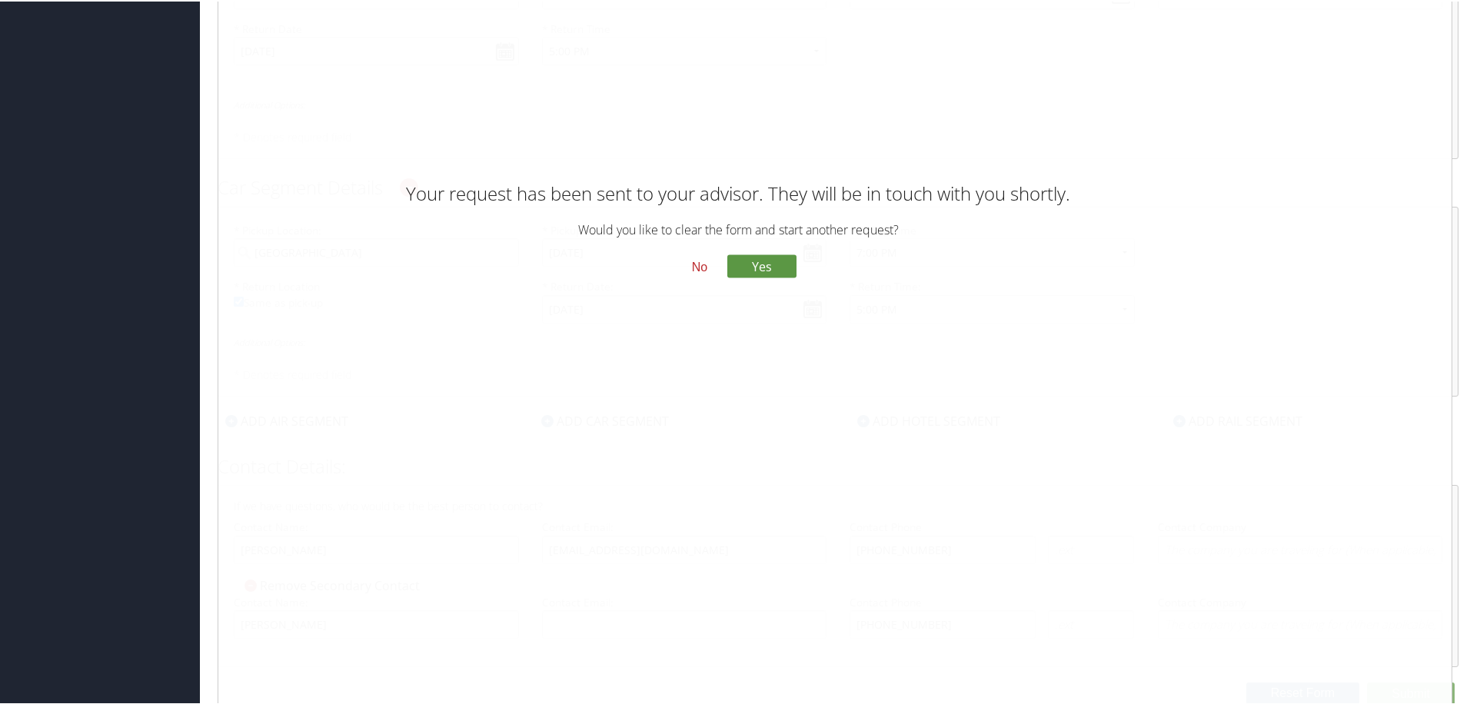
click at [705, 264] on button "No" at bounding box center [699, 265] width 40 height 26
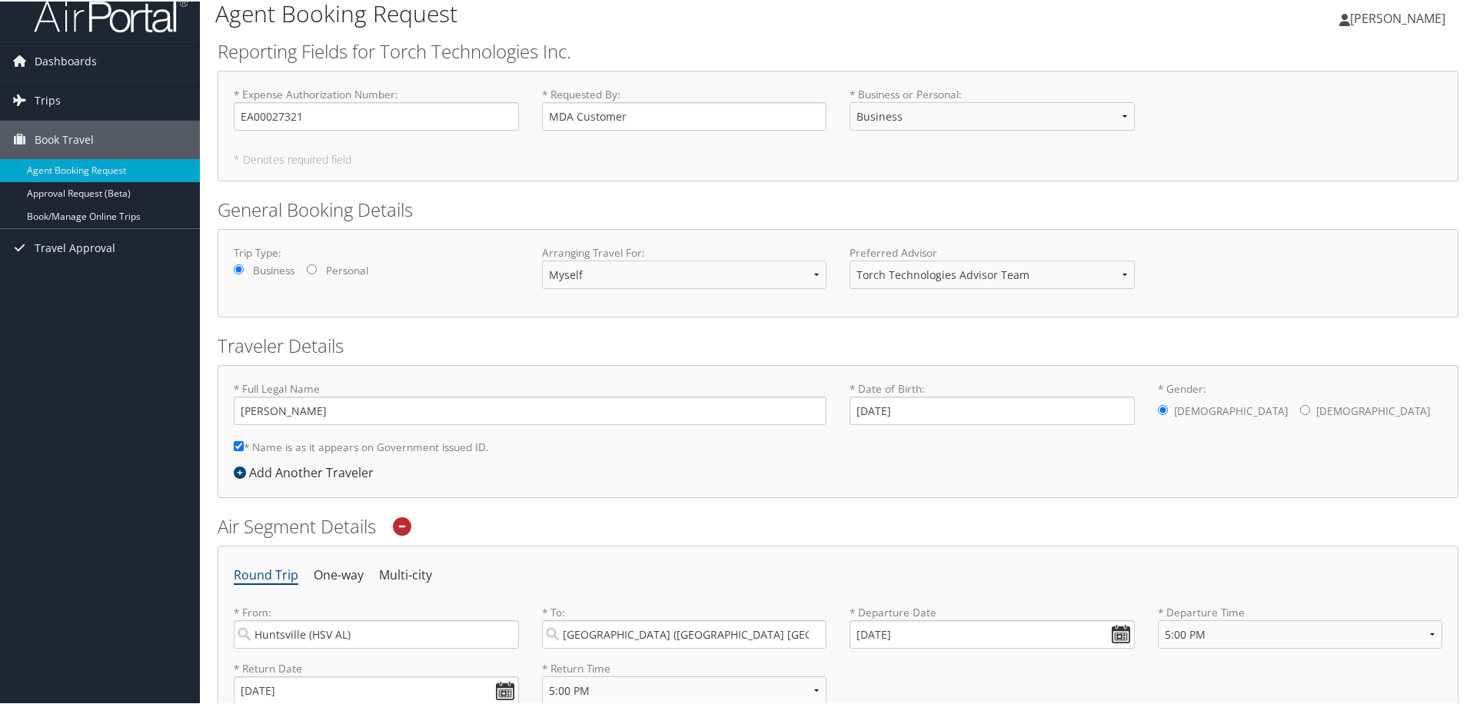
scroll to position [0, 0]
